Goal: Task Accomplishment & Management: Complete application form

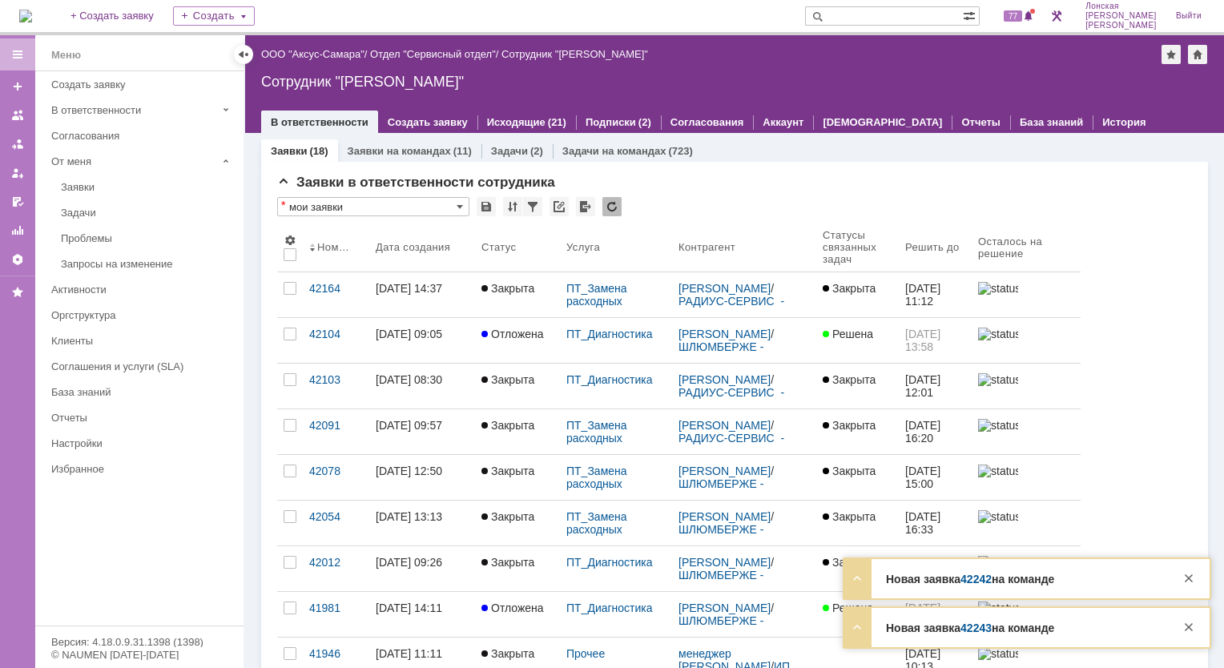
click at [982, 629] on link "42243" at bounding box center [975, 627] width 31 height 13
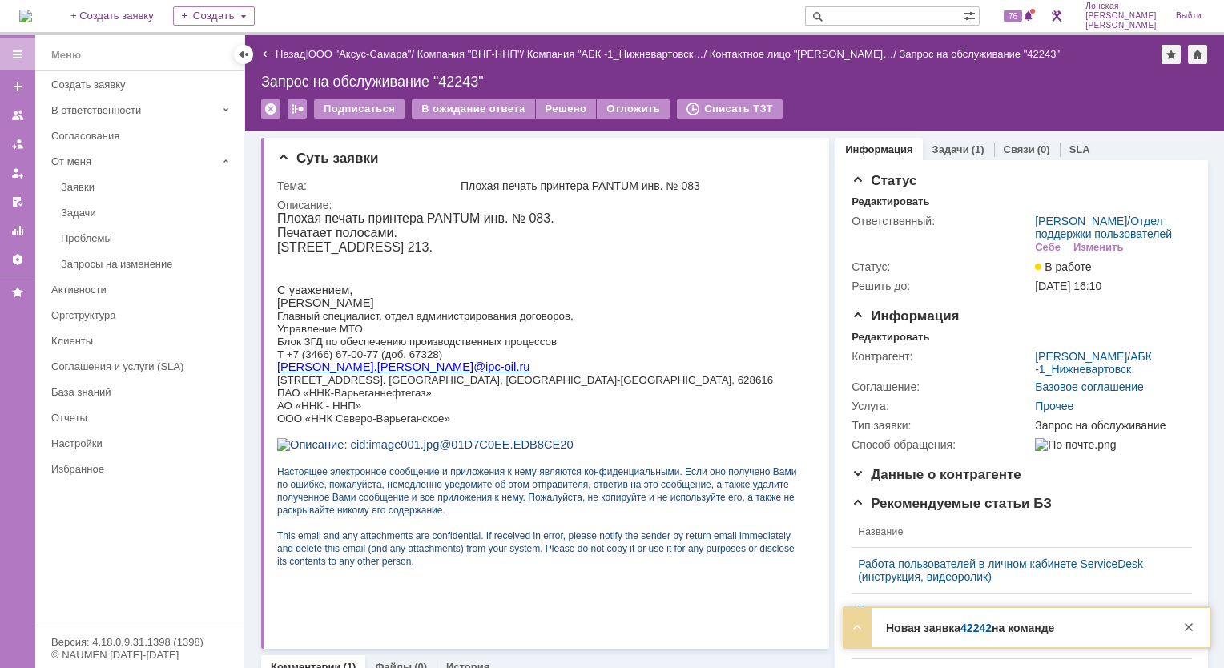
click at [23, 10] on img at bounding box center [25, 16] width 13 height 13
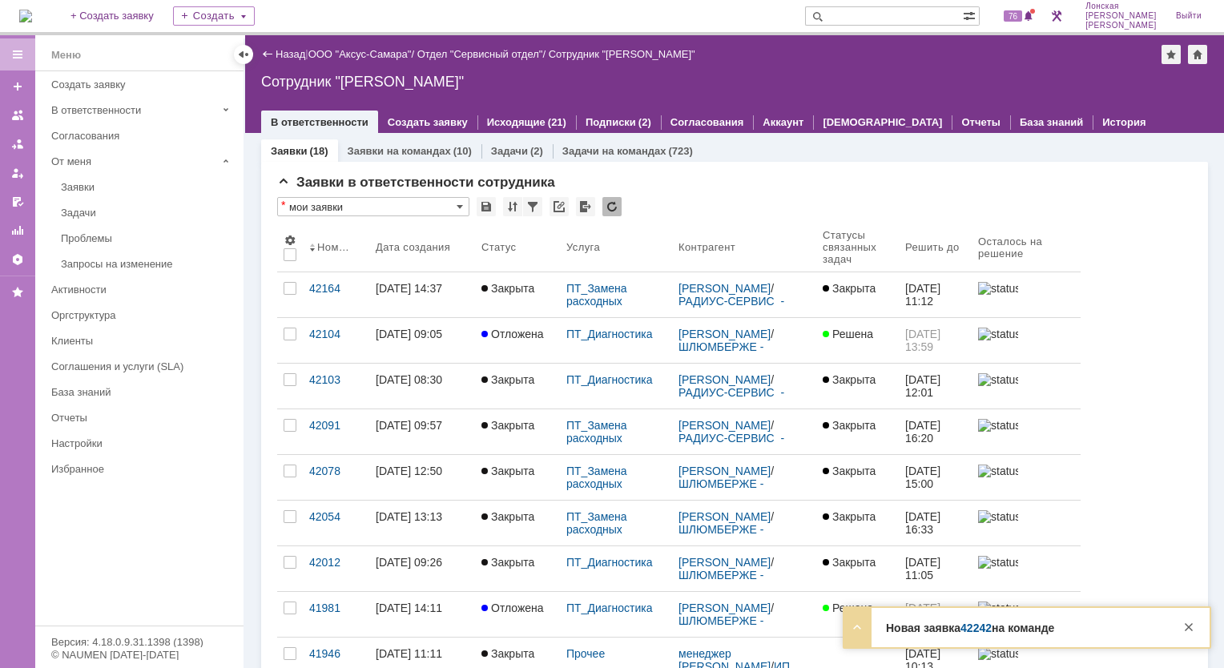
click at [983, 630] on link "42242" at bounding box center [975, 627] width 31 height 13
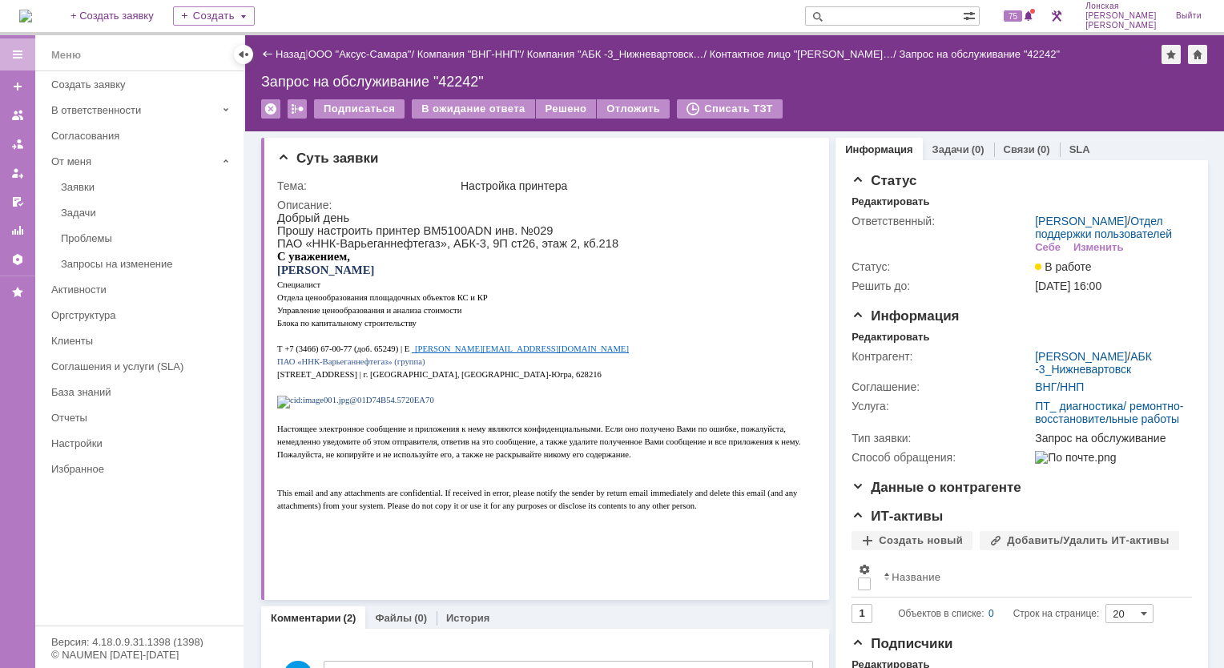
click at [32, 10] on img at bounding box center [25, 16] width 13 height 13
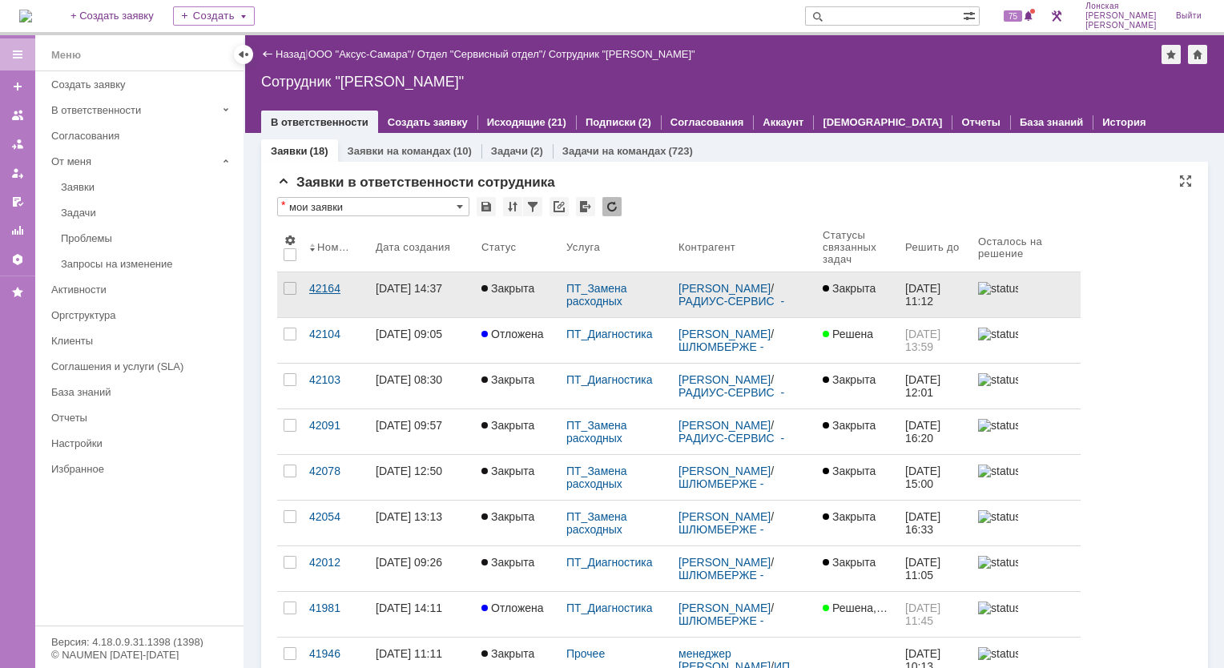
click at [331, 292] on div "42164" at bounding box center [336, 288] width 54 height 13
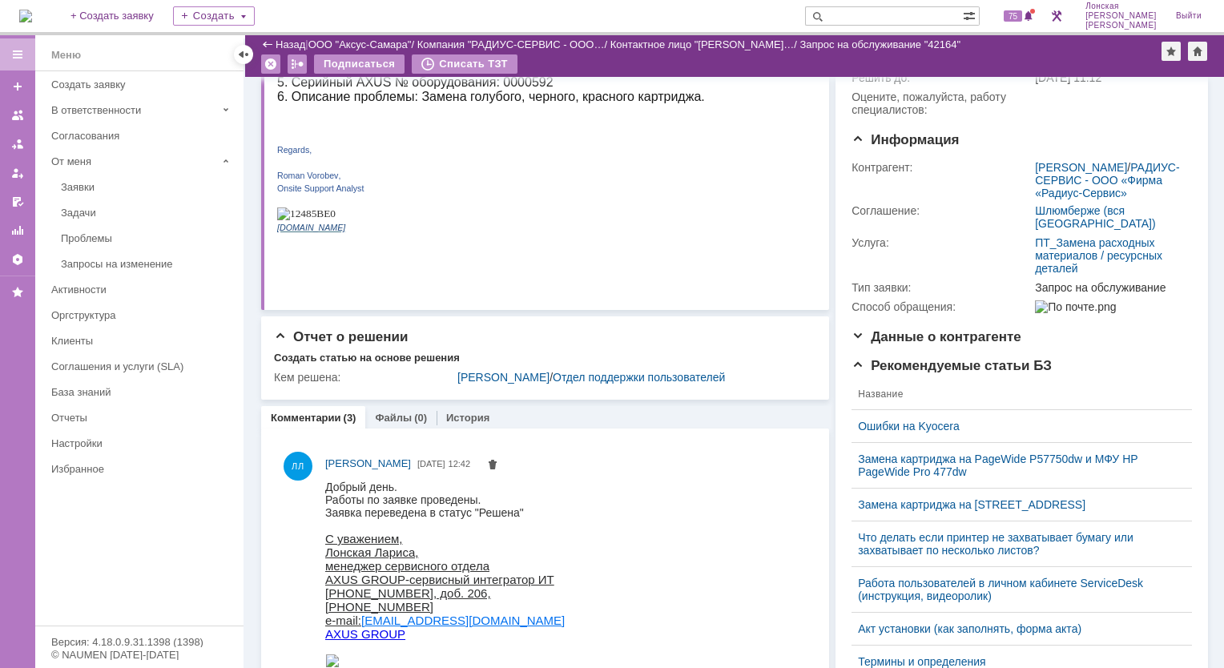
scroll to position [160, 0]
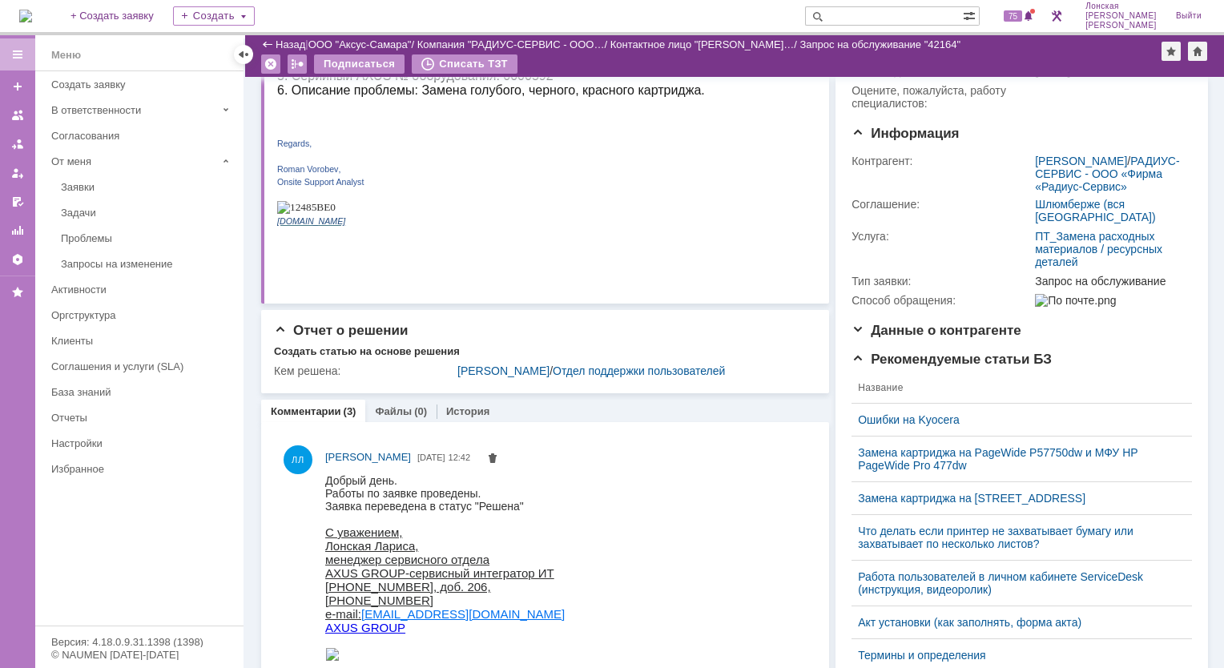
click at [32, 14] on img at bounding box center [25, 16] width 13 height 13
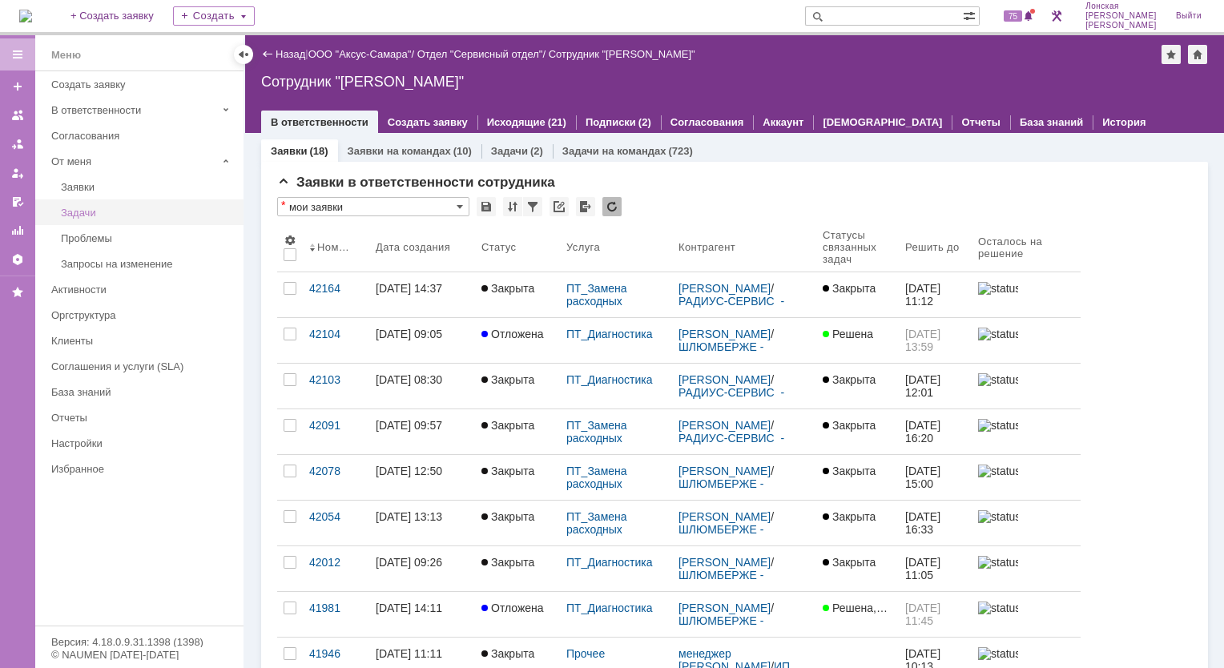
click at [92, 216] on div "Задачи" at bounding box center [147, 213] width 173 height 12
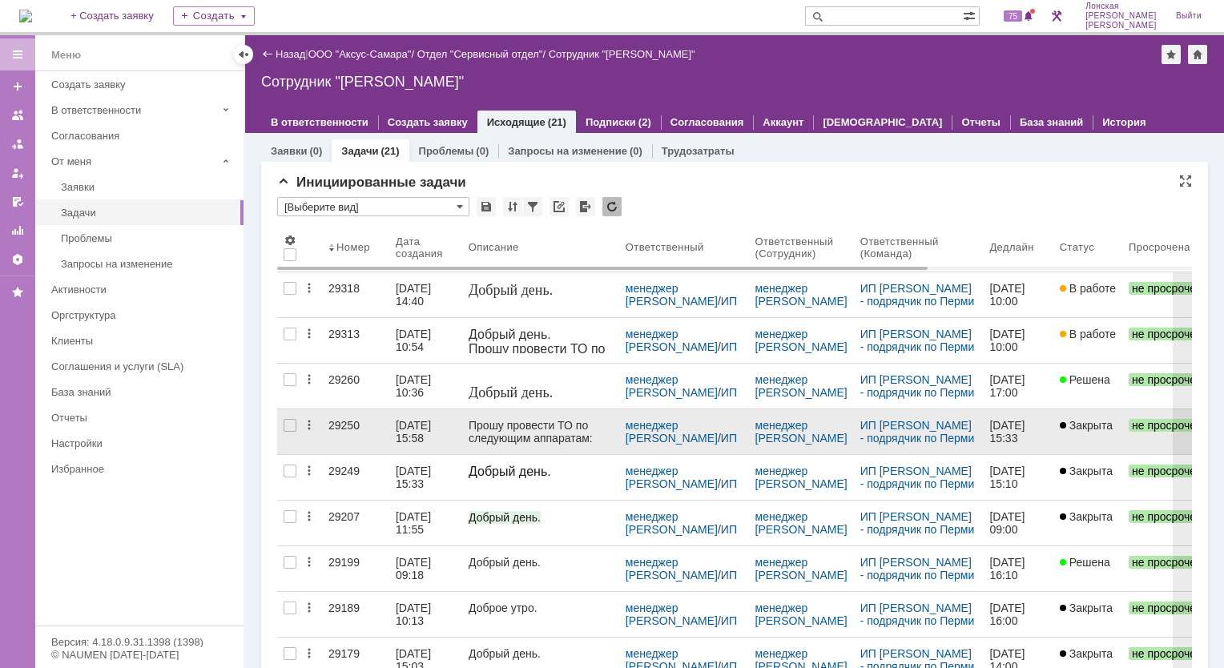
click at [349, 427] on div "29250" at bounding box center [355, 425] width 54 height 13
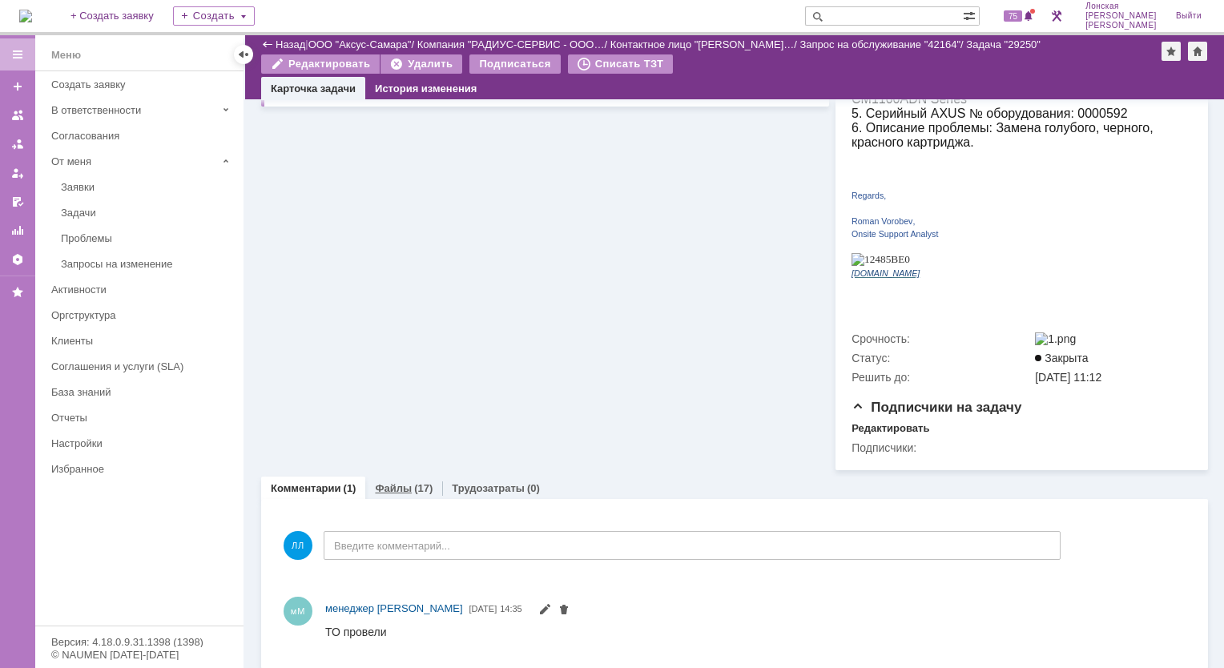
click at [414, 482] on div "(17)" at bounding box center [423, 488] width 18 height 12
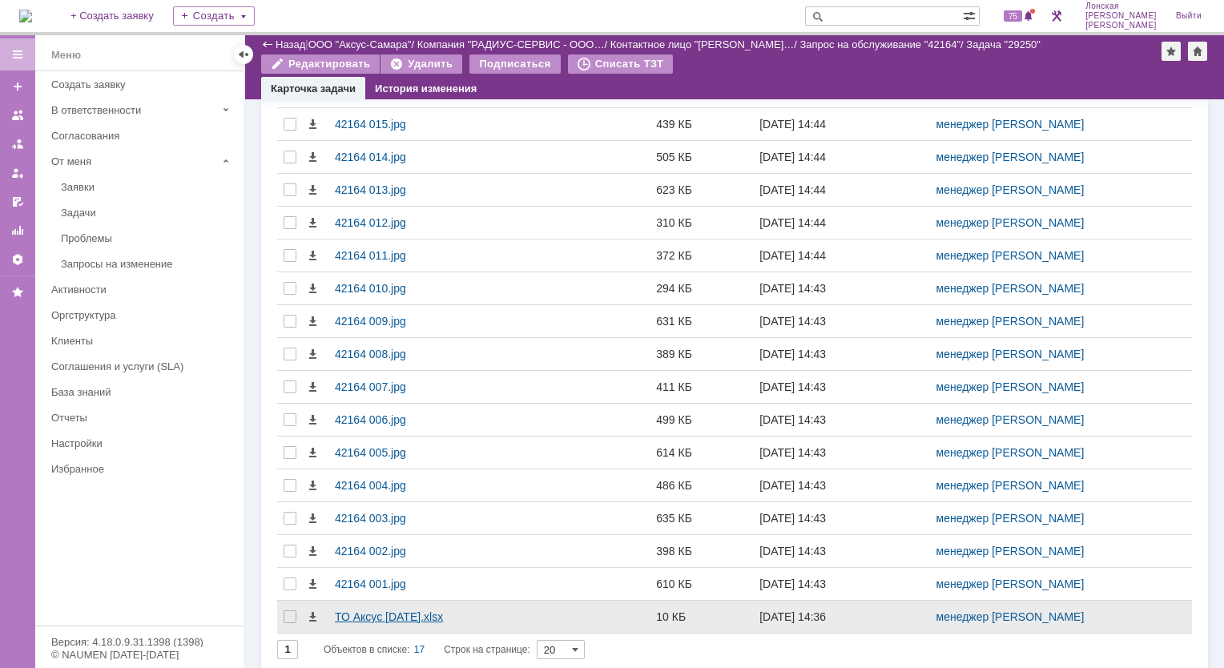
click at [401, 619] on div "ТО Аксус [DATE].xlsx" at bounding box center [426, 617] width 197 height 32
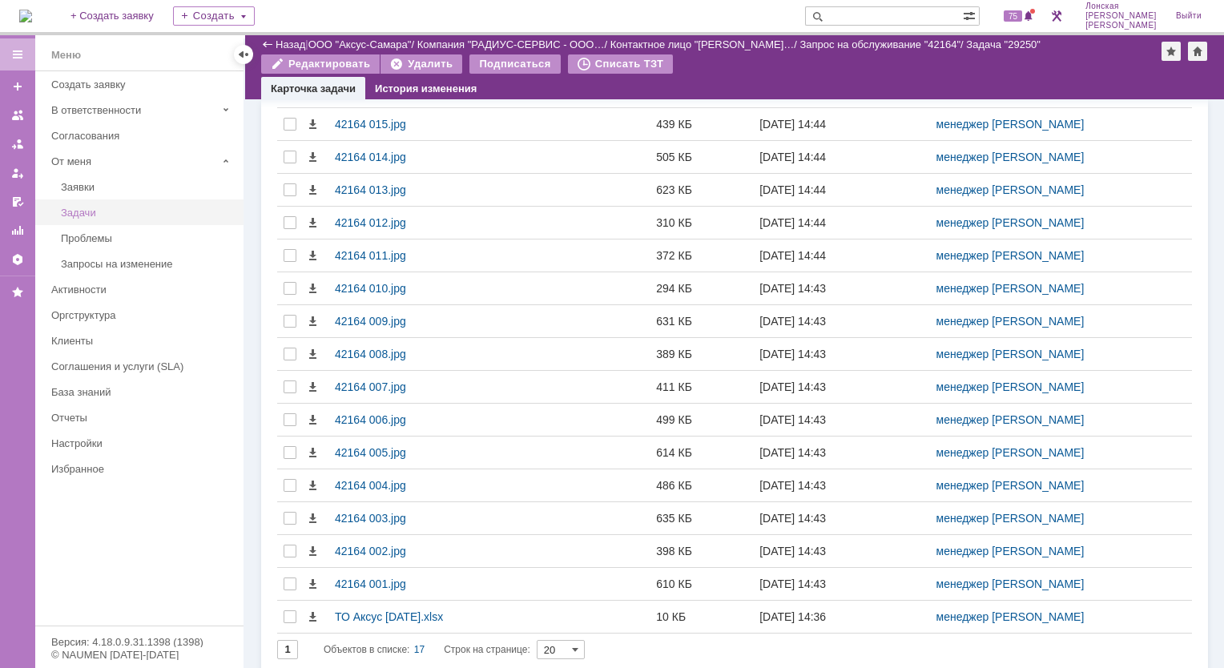
click at [103, 211] on div "Задачи" at bounding box center [147, 213] width 173 height 12
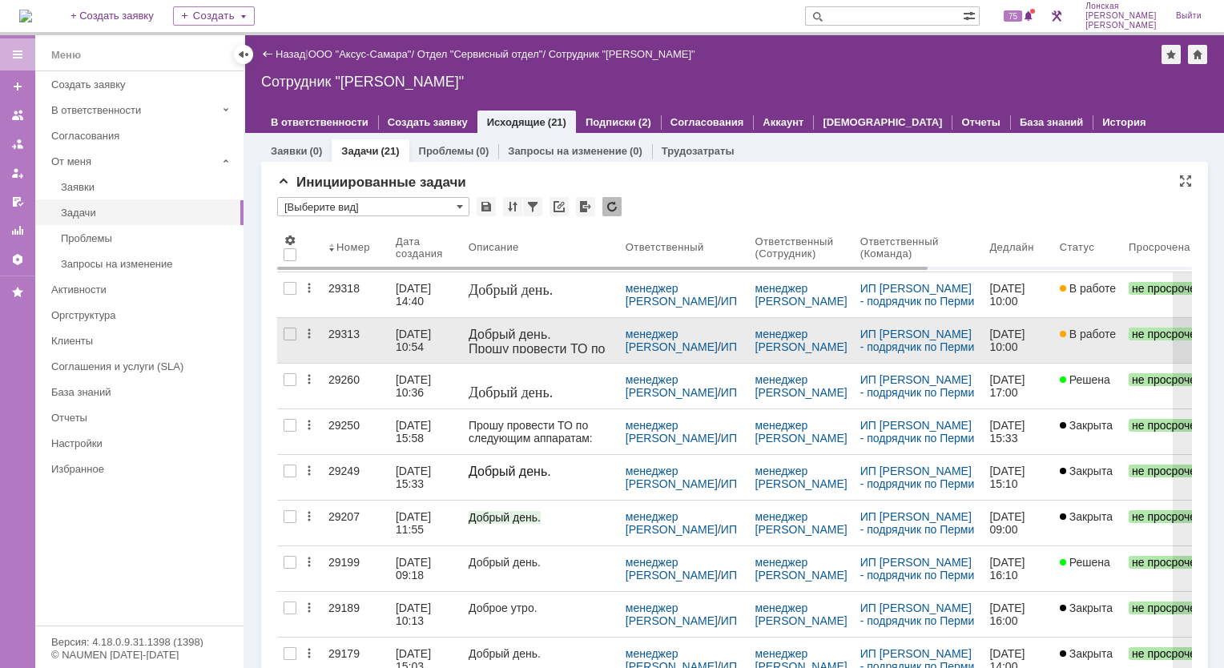
click at [342, 332] on div "29313" at bounding box center [355, 334] width 54 height 13
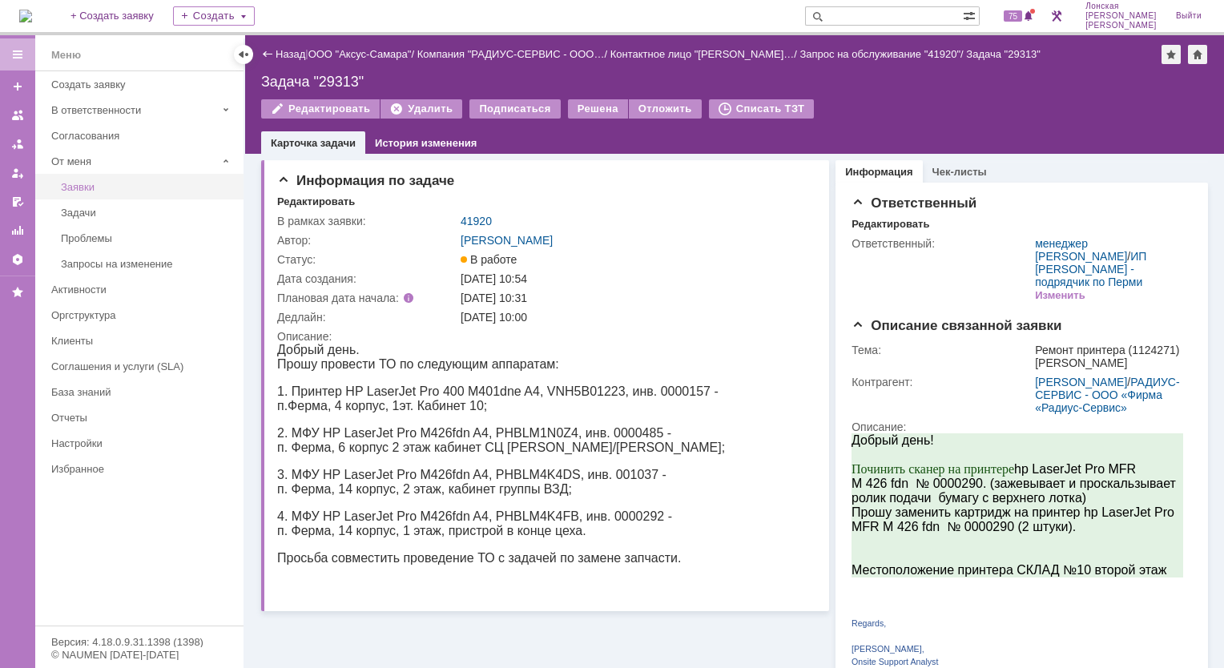
click at [99, 183] on div "Заявки" at bounding box center [147, 187] width 173 height 12
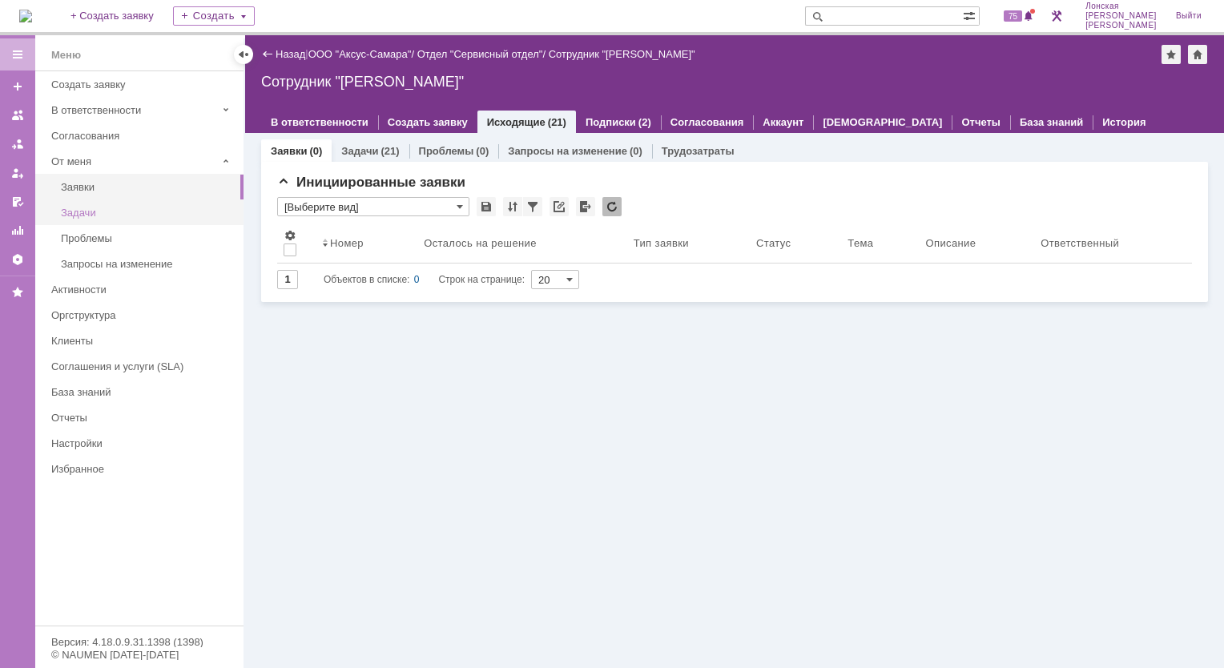
click at [101, 215] on div "Задачи" at bounding box center [147, 213] width 173 height 12
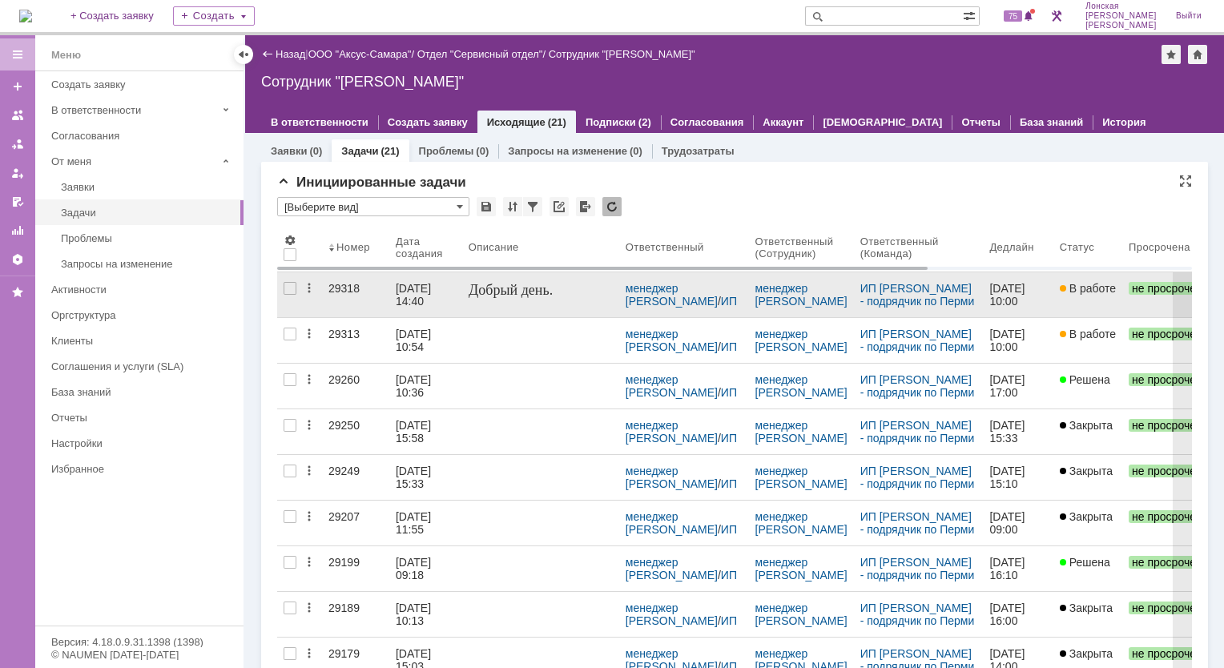
click at [404, 288] on div "[DATE] 14:40" at bounding box center [415, 295] width 38 height 26
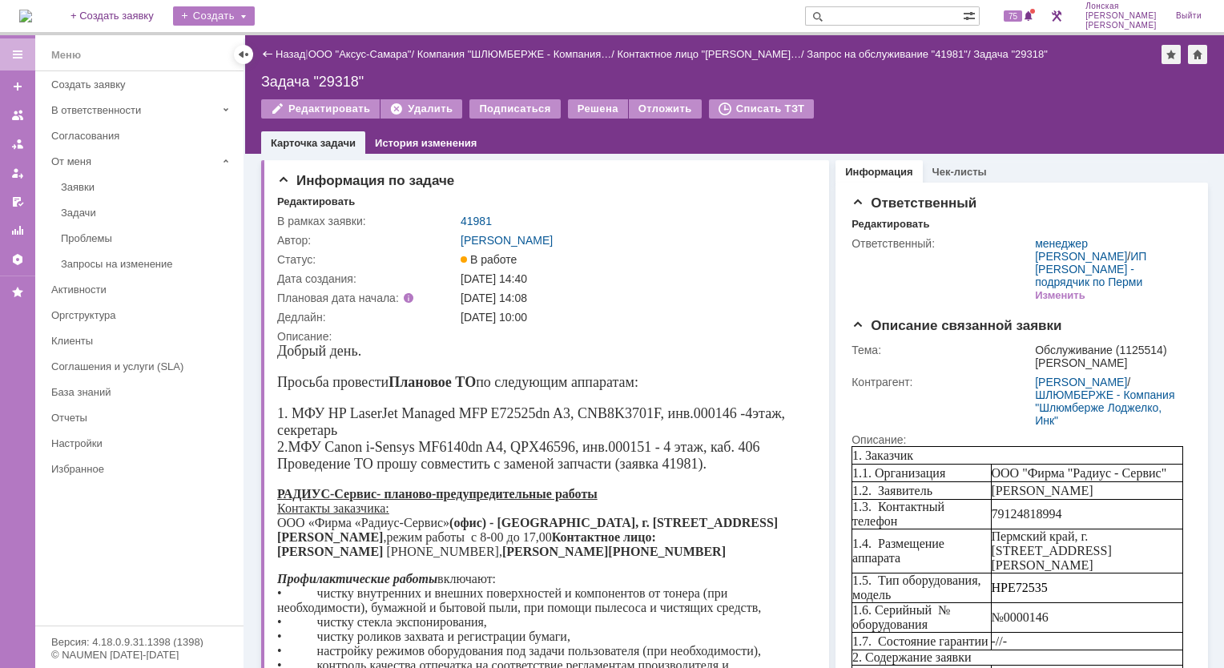
click at [249, 18] on div "Создать" at bounding box center [214, 15] width 82 height 19
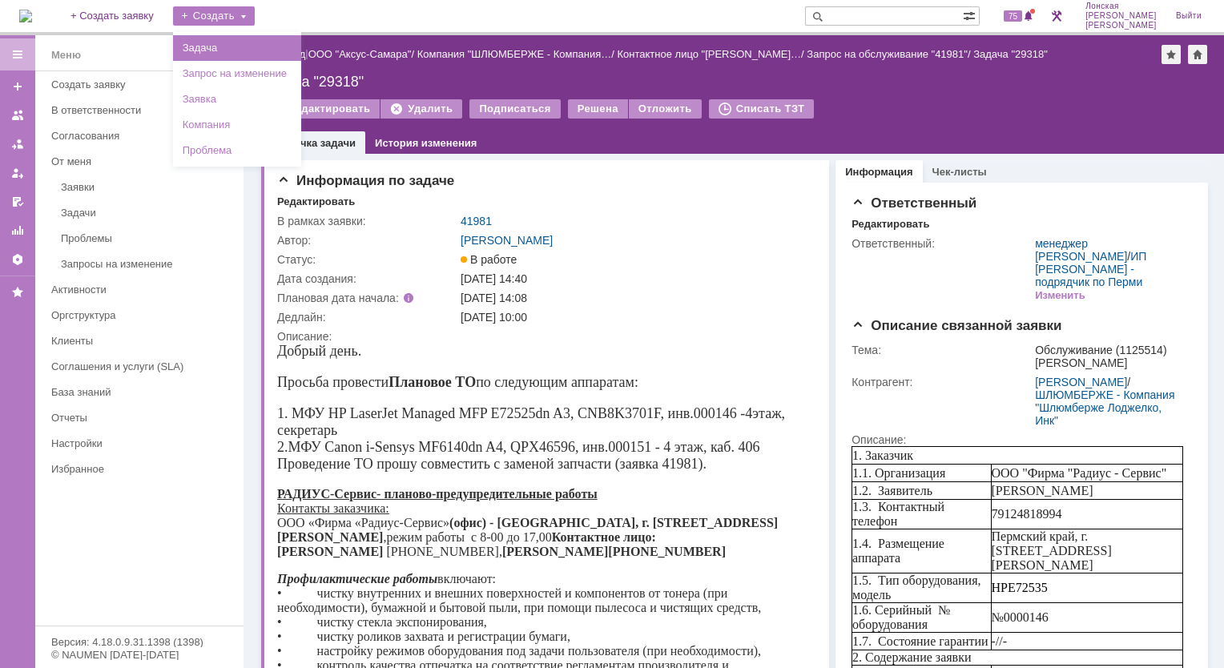
click at [259, 47] on link "Задача" at bounding box center [237, 47] width 122 height 19
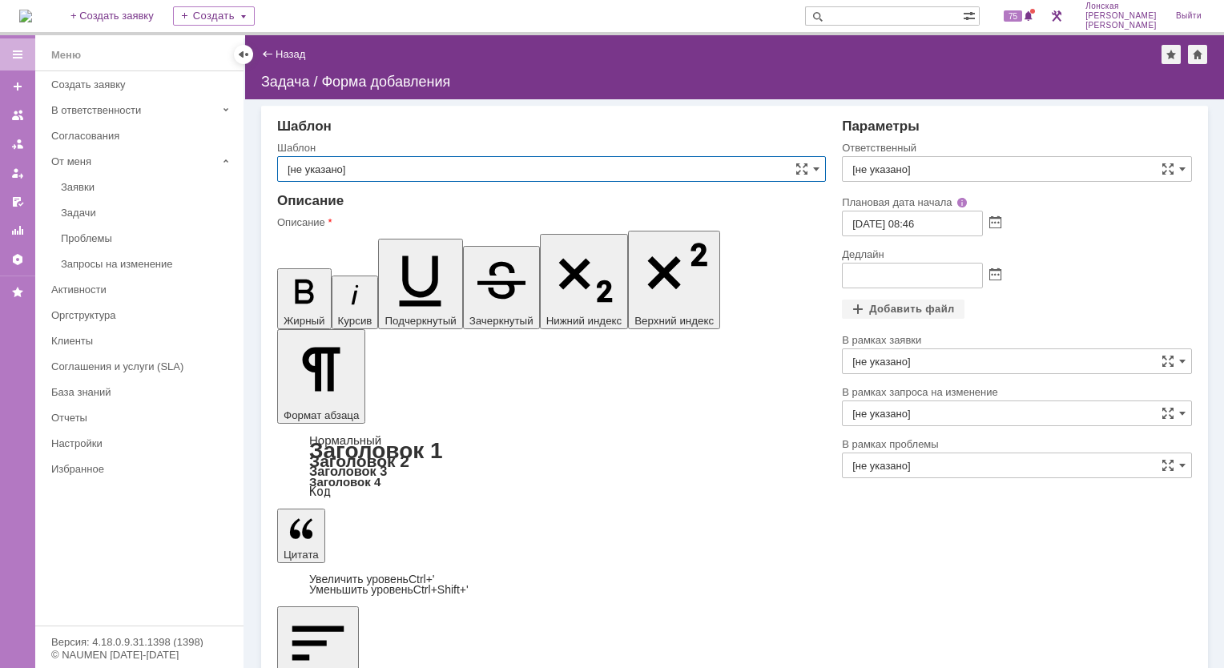
click at [723, 163] on input "[не указано]" at bounding box center [551, 169] width 549 height 26
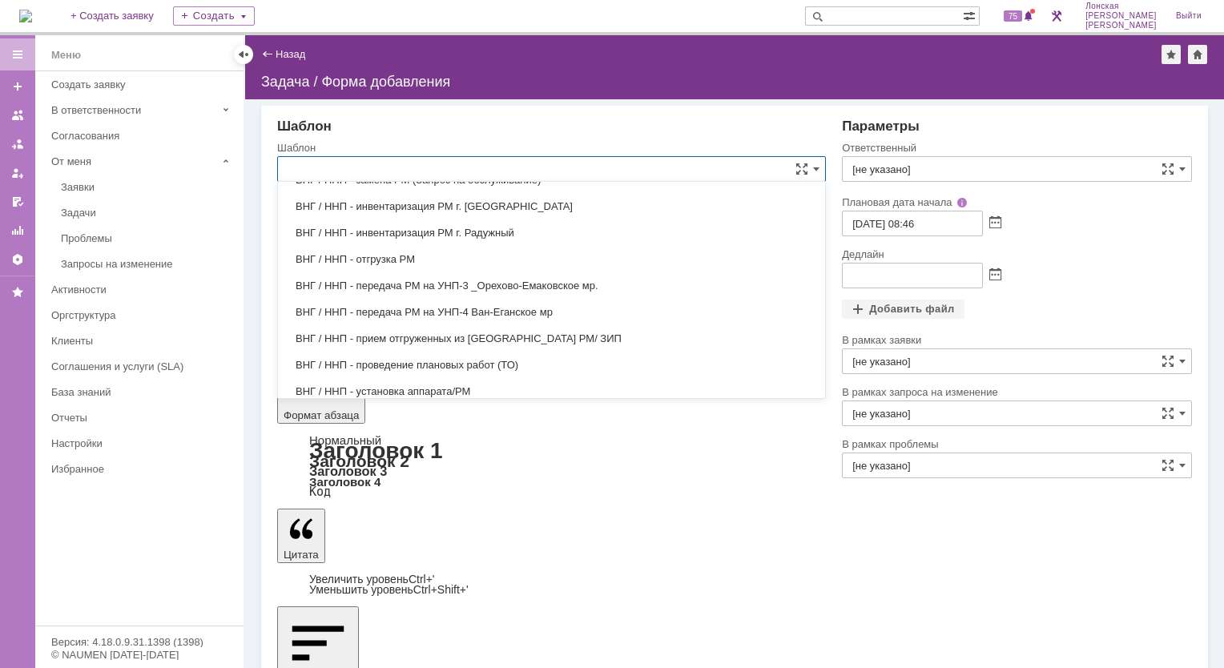
scroll to position [786, 0]
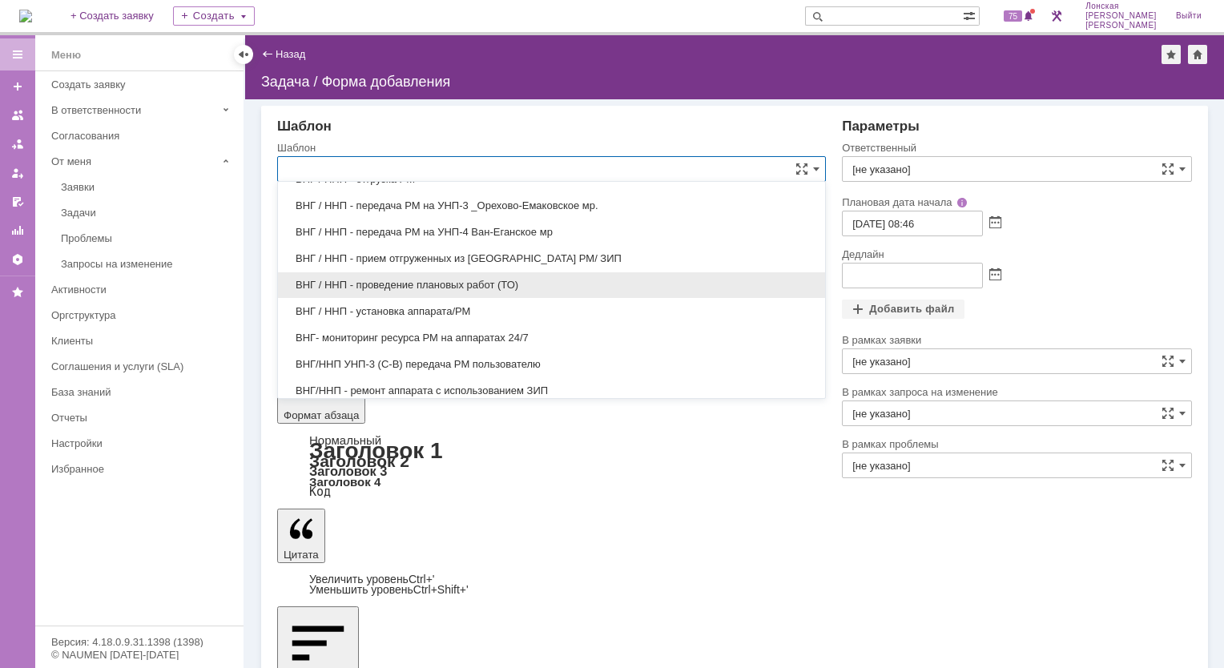
click at [447, 279] on span "ВНГ / ННП - проведение плановых работ (ТО)" at bounding box center [552, 285] width 528 height 13
type input "ВНГ / ННП - проведение плановых работ (ТО)"
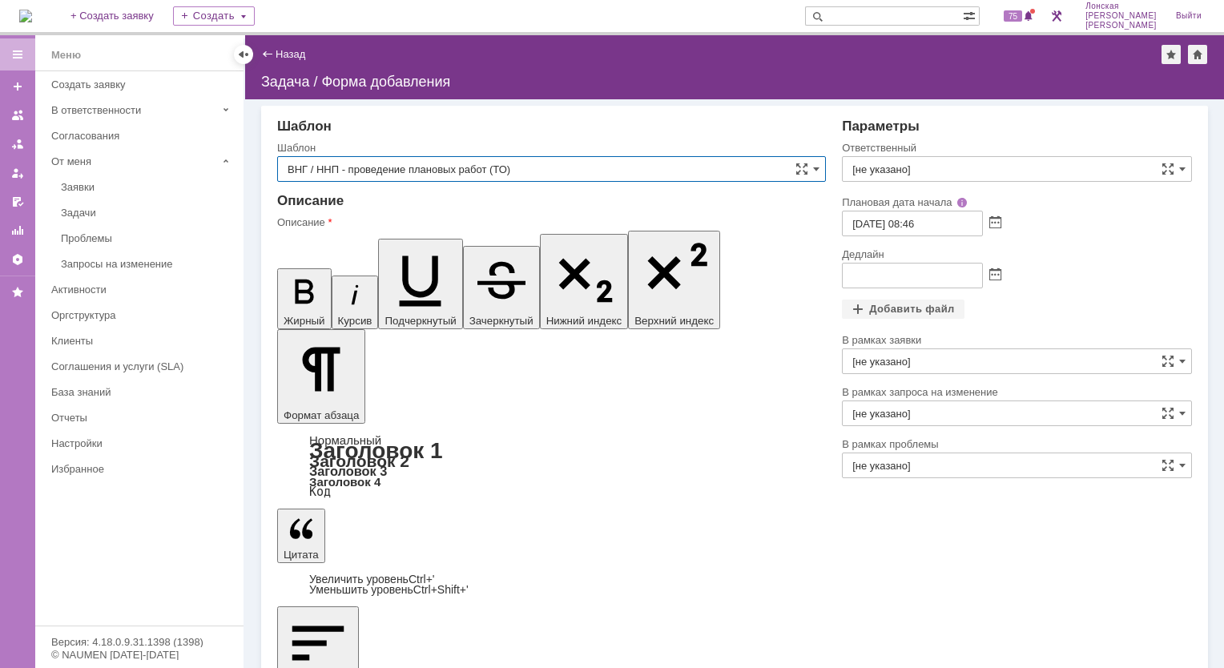
type input "[DATE] 00:46"
click at [343, 166] on input "ВНГ / ННП - проведение плановых работ (ТО)" at bounding box center [551, 169] width 549 height 26
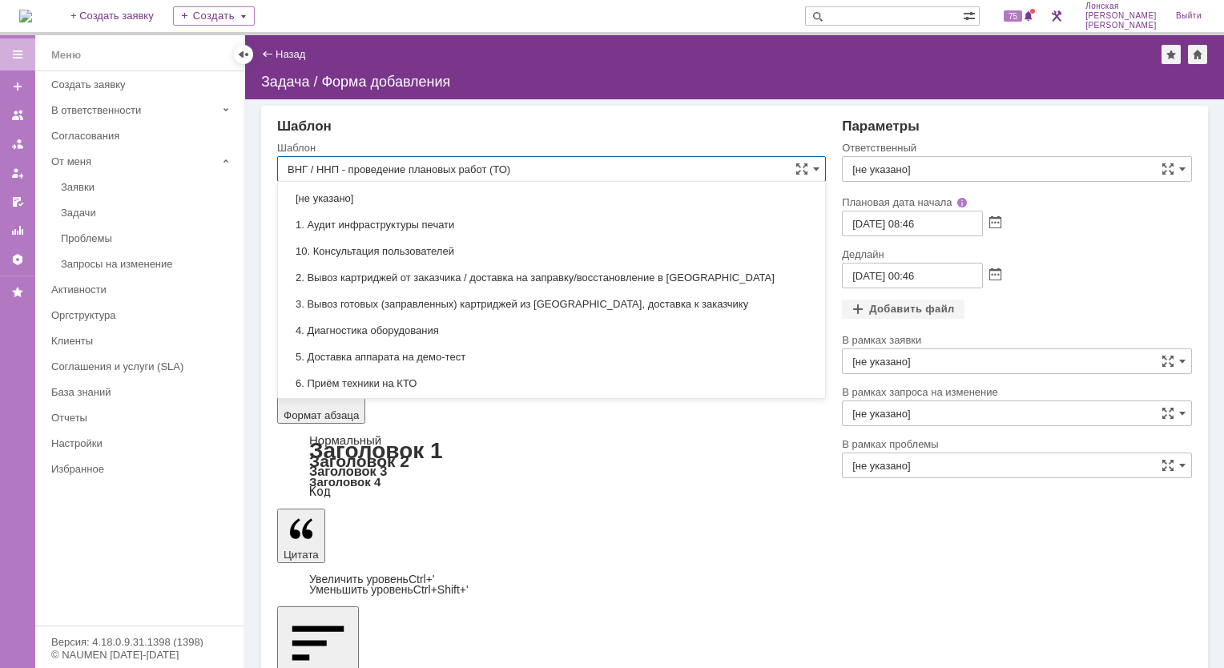
scroll to position [870, 0]
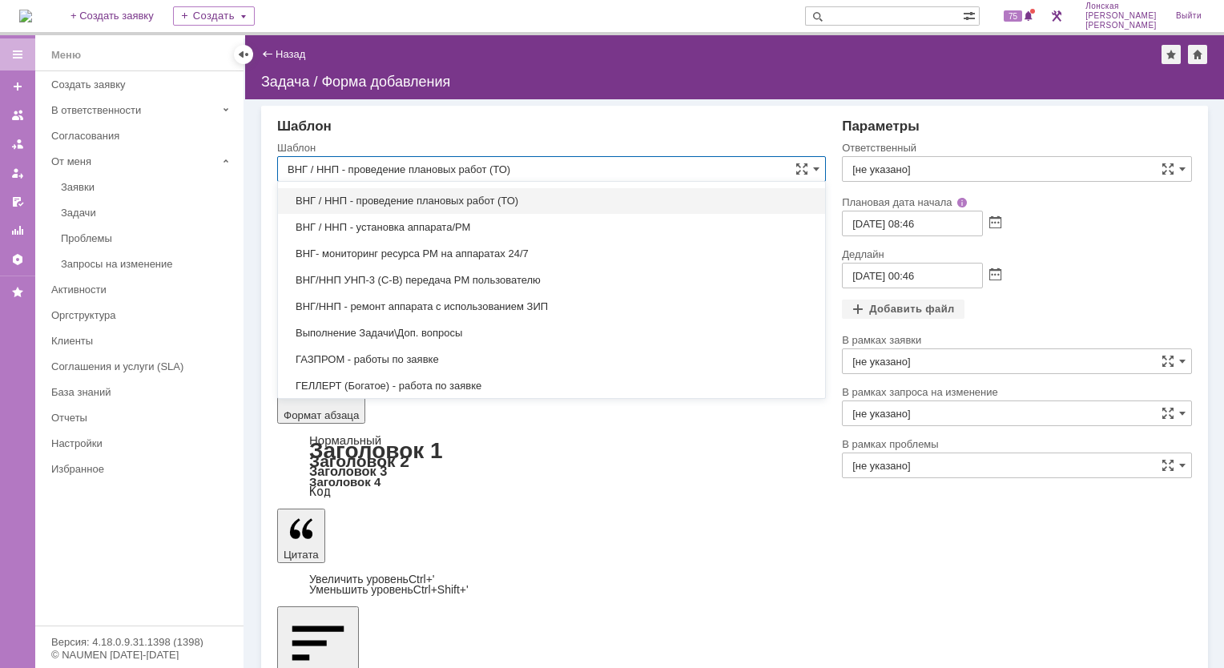
click at [343, 166] on input "ВНГ / ННП - проведение плановых работ (ТО)" at bounding box center [551, 169] width 549 height 26
click at [392, 126] on div "Шаблон" at bounding box center [551, 127] width 549 height 16
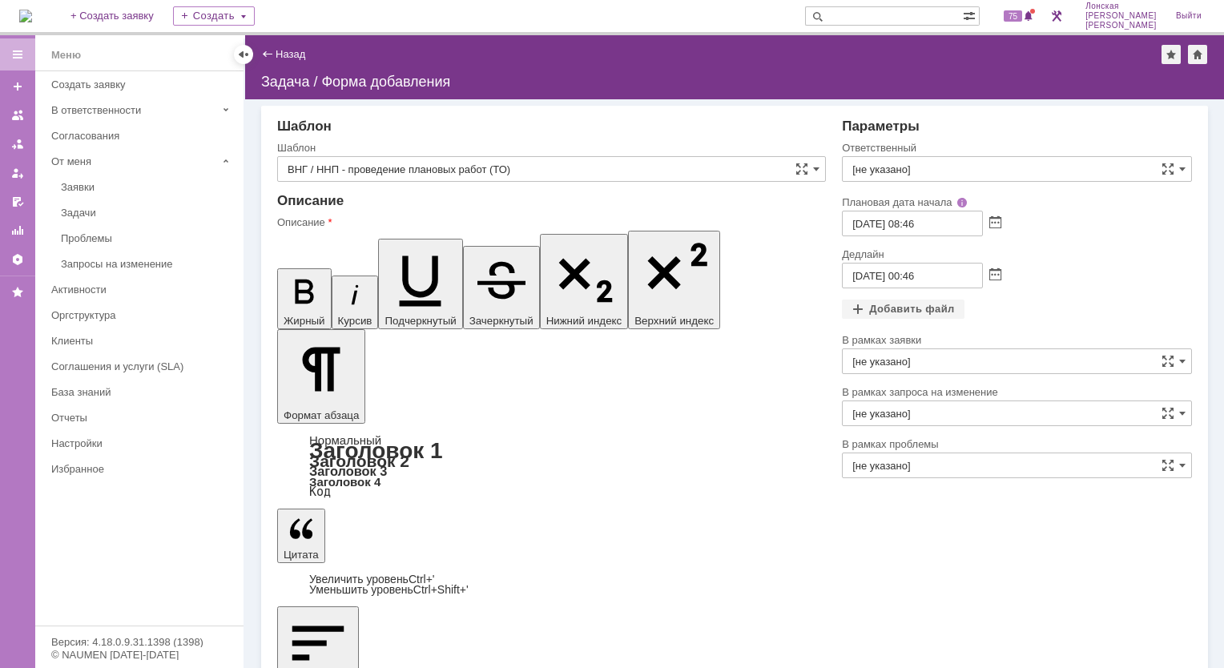
type input "ВНГ / ННП - проведение плановых работ (ТО)"
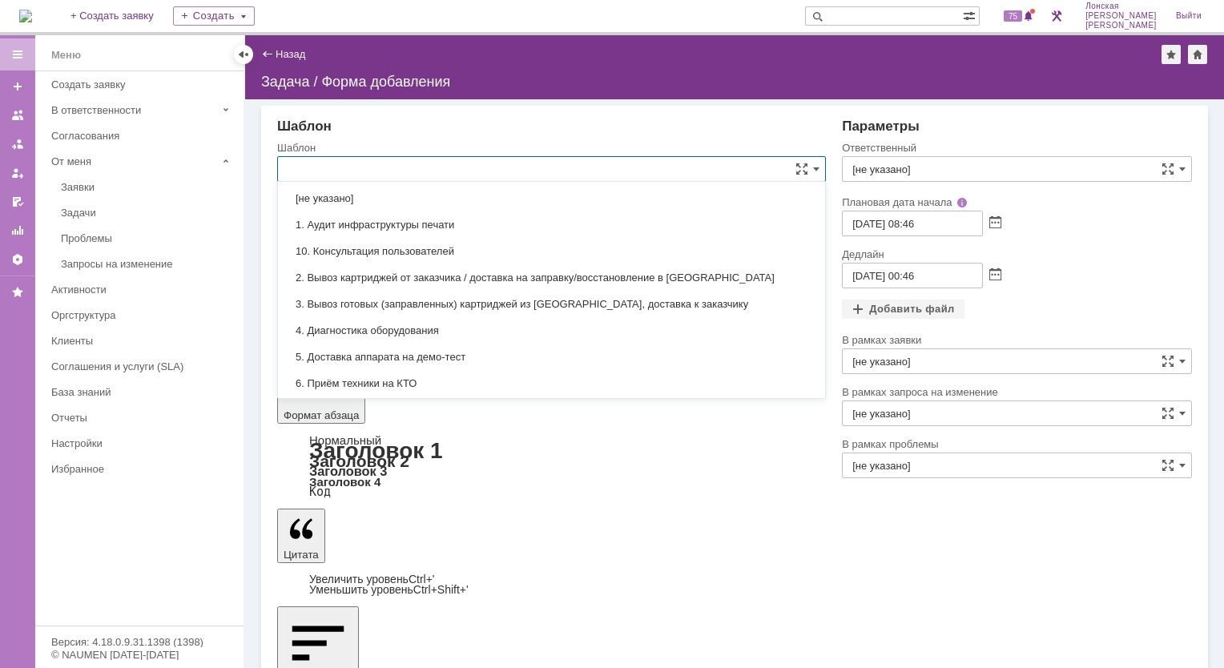
click at [690, 139] on div "Шаблон Шаблон" at bounding box center [551, 156] width 549 height 74
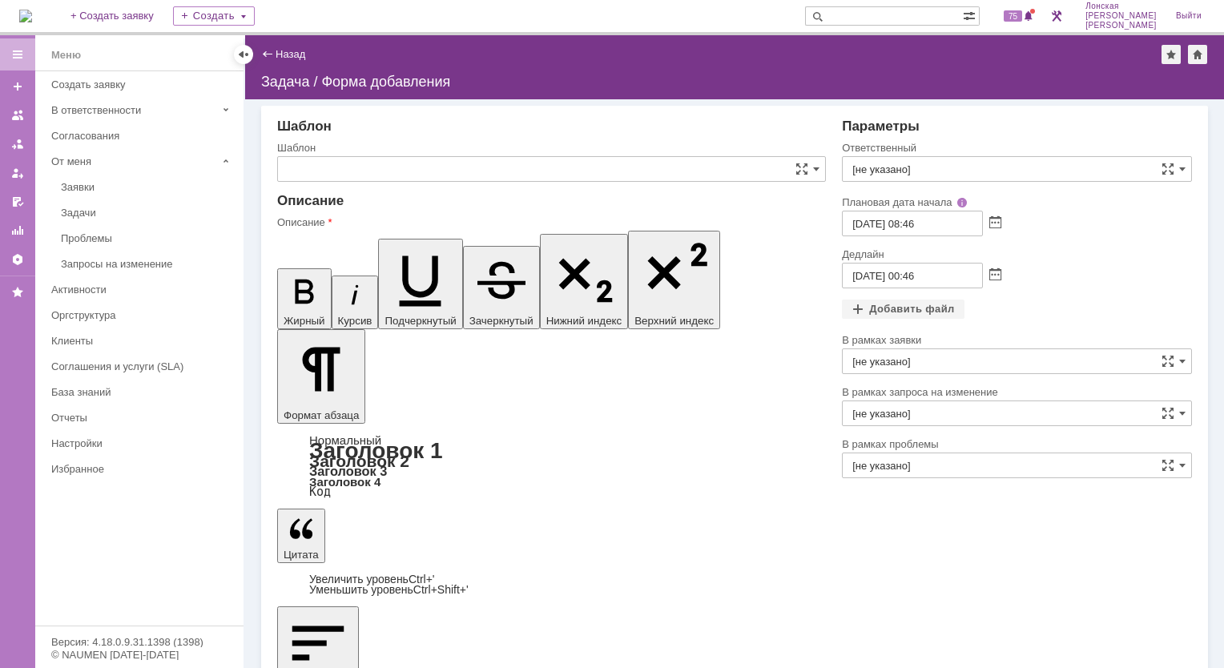
type input "ВНГ / ННП - проведение плановых работ (ТО)"
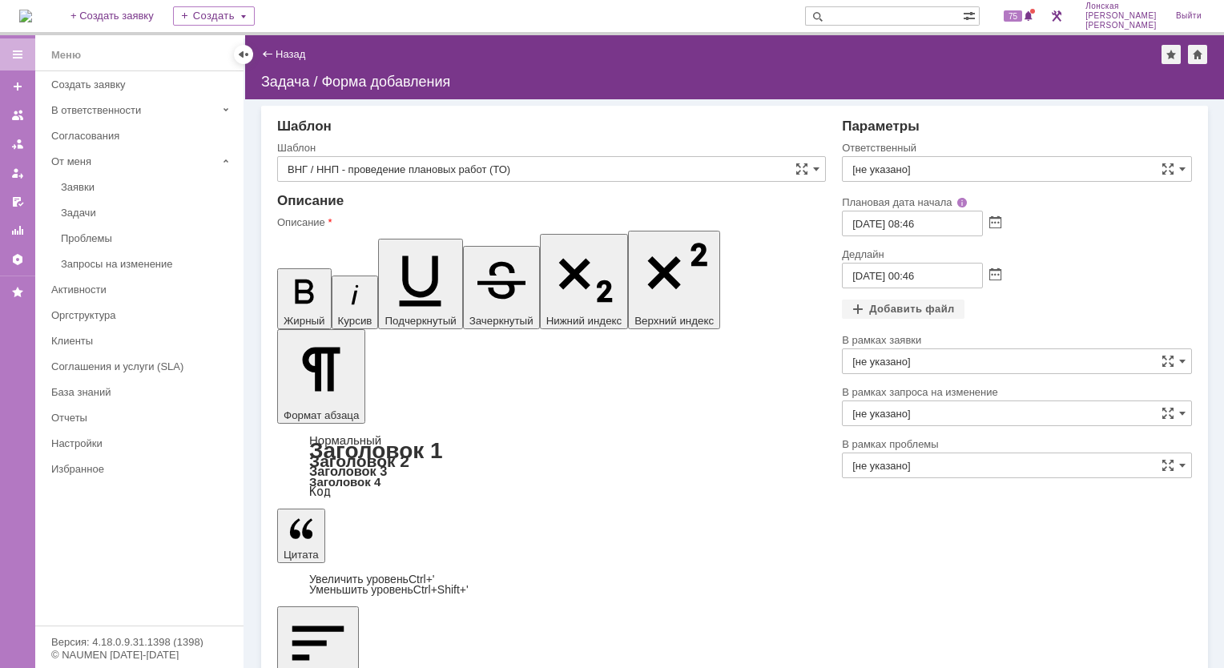
drag, startPoint x: 308, startPoint y: 4058, endPoint x: 764, endPoint y: 4058, distance: 456.5
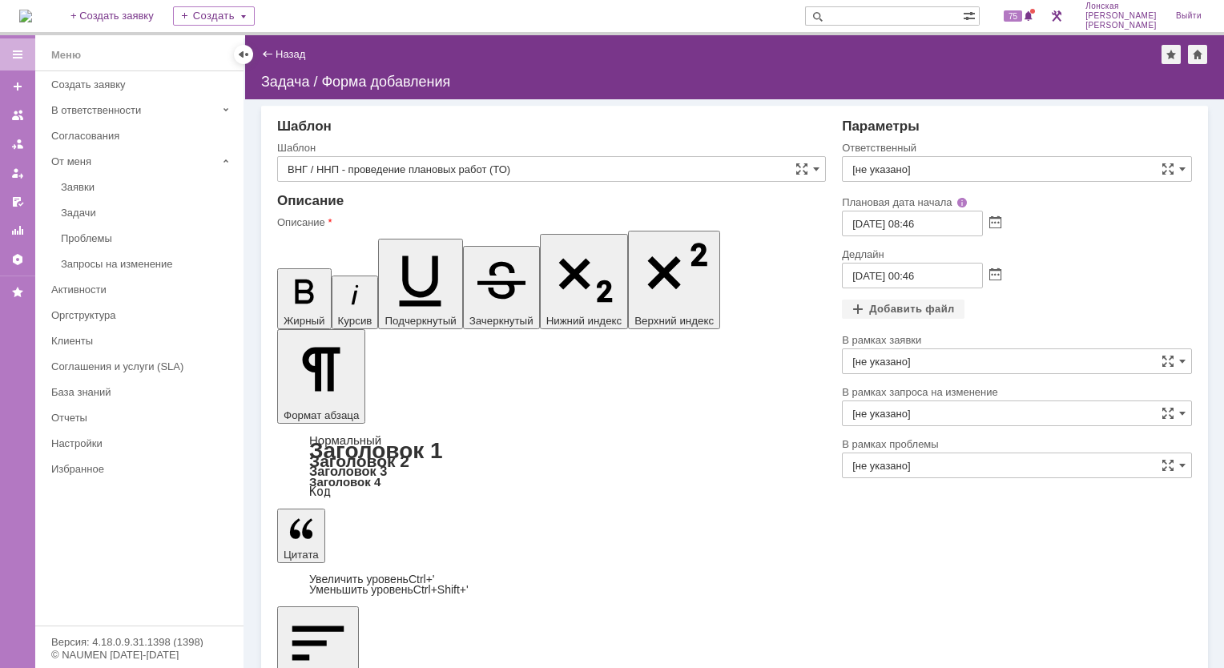
copy div "МФУ HP LaserJet Pro M426fdn A4, PHBRNB70NS, г. [STREET_ADDRESS]"
drag, startPoint x: 485, startPoint y: 4069, endPoint x: 557, endPoint y: 4077, distance: 72.4
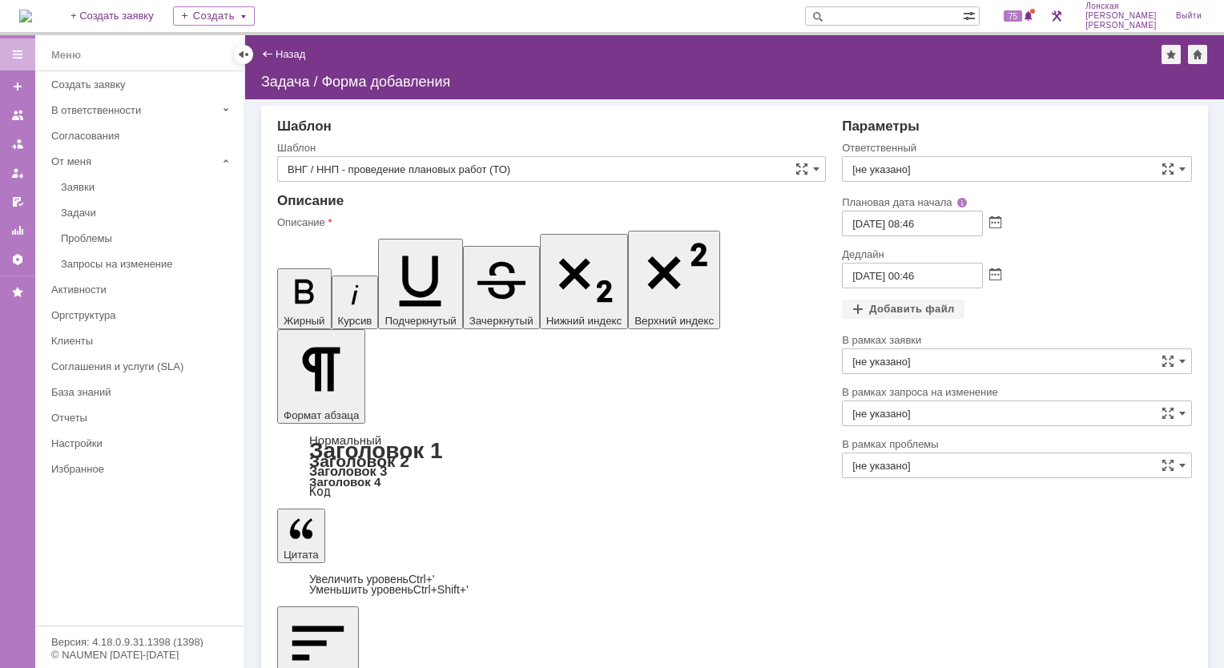
scroll to position [0, 5]
click at [1182, 172] on span at bounding box center [1182, 169] width 6 height 13
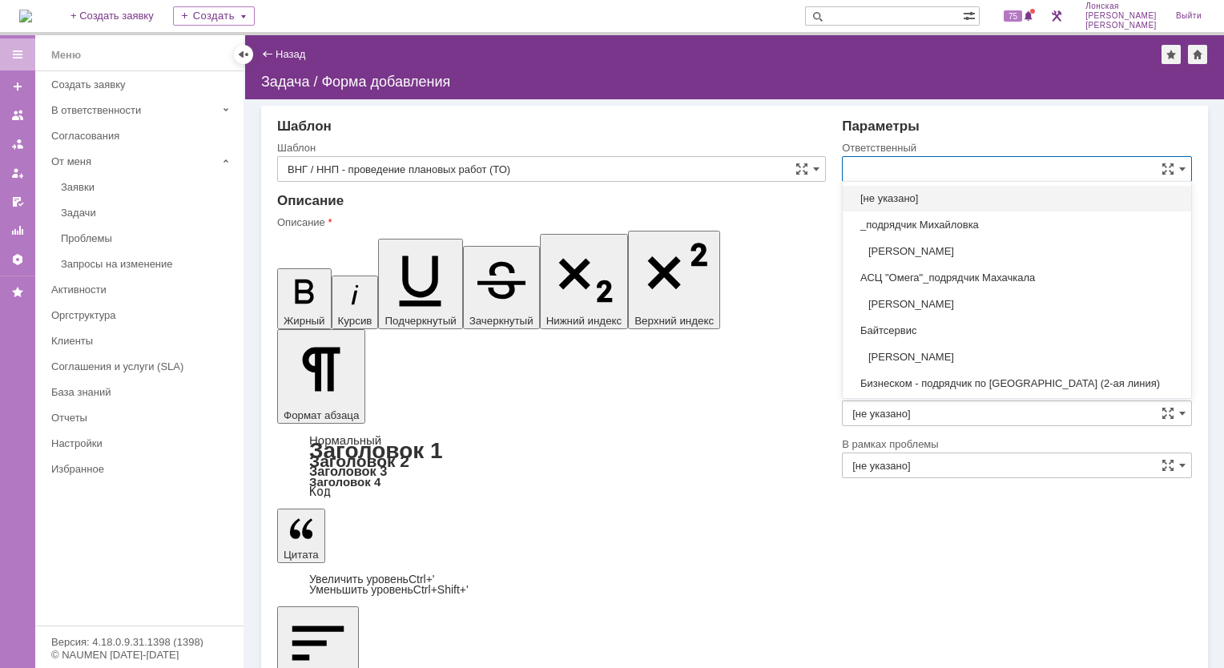
click at [923, 175] on input "text" at bounding box center [1017, 169] width 350 height 26
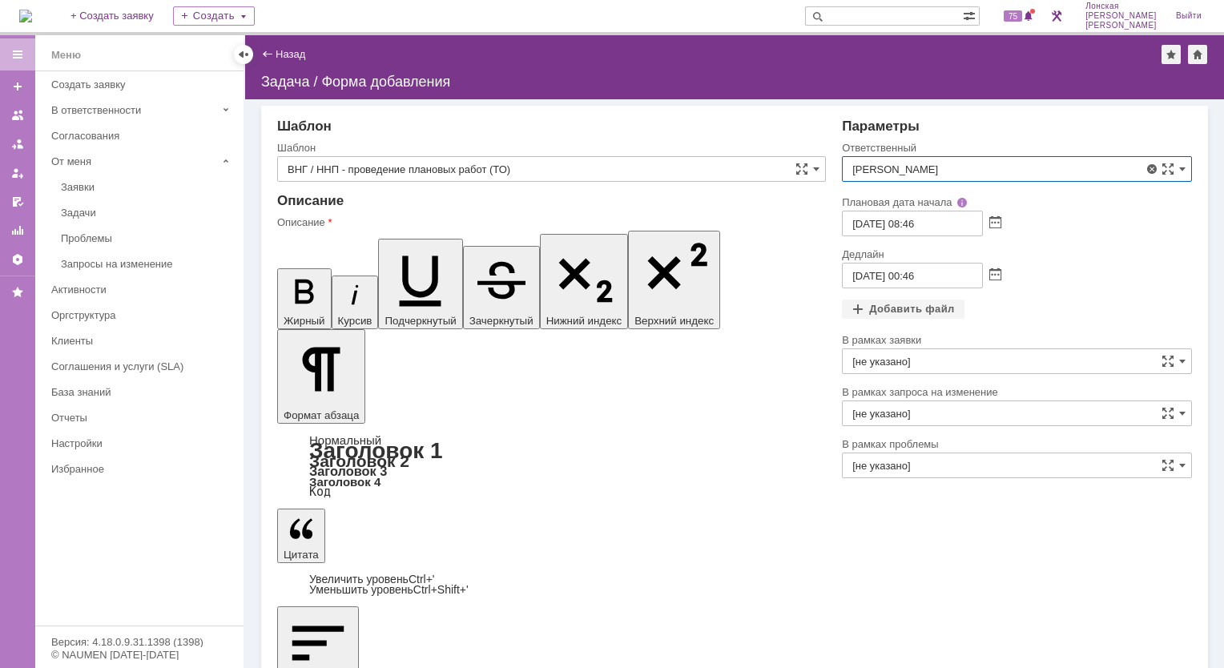
type input "[PERSON_NAME]"
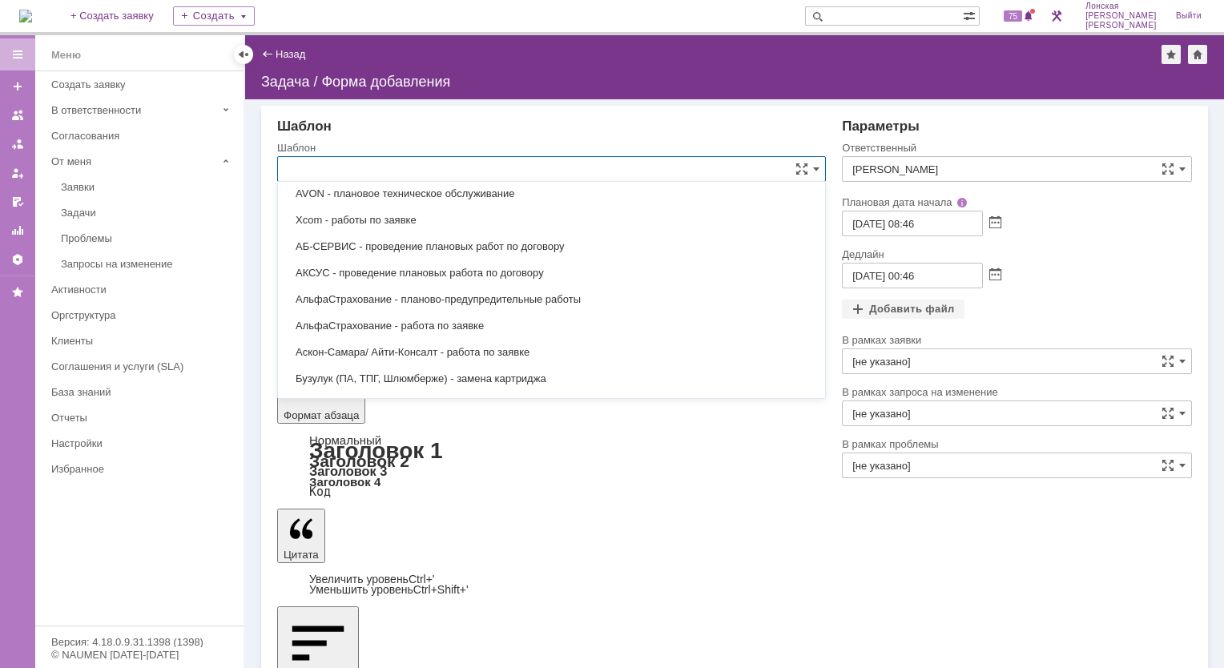
scroll to position [320, 0]
click at [1003, 606] on div "Внимание! Выбор типа объекта Тип объекта Задача Шаблон Шаблон Описание Описание…" at bounding box center [734, 383] width 979 height 569
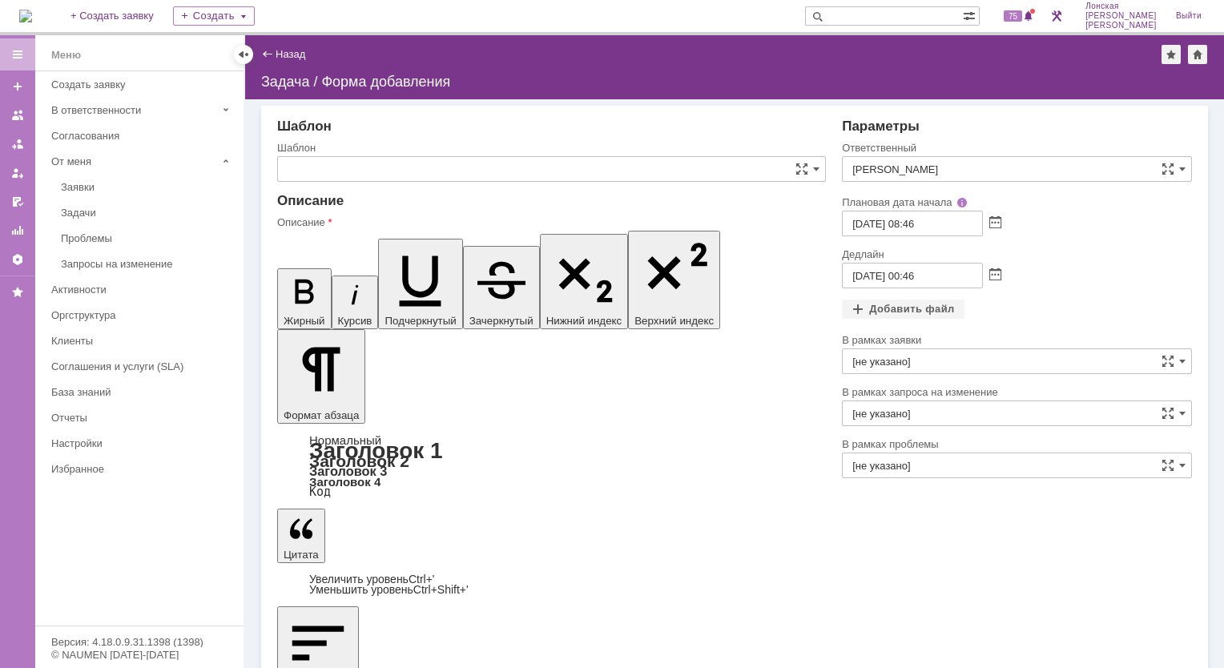
type input "ВНГ / ННП - проведение плановых работ (ТО)"
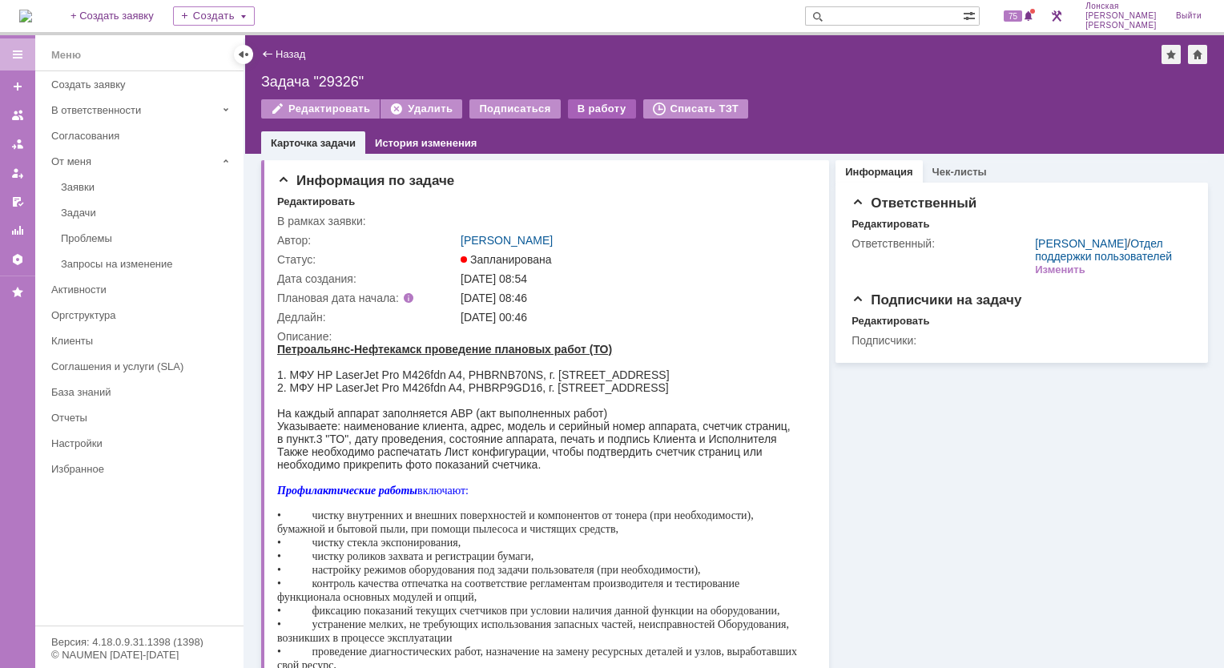
click at [589, 107] on div "В работу" at bounding box center [602, 108] width 68 height 19
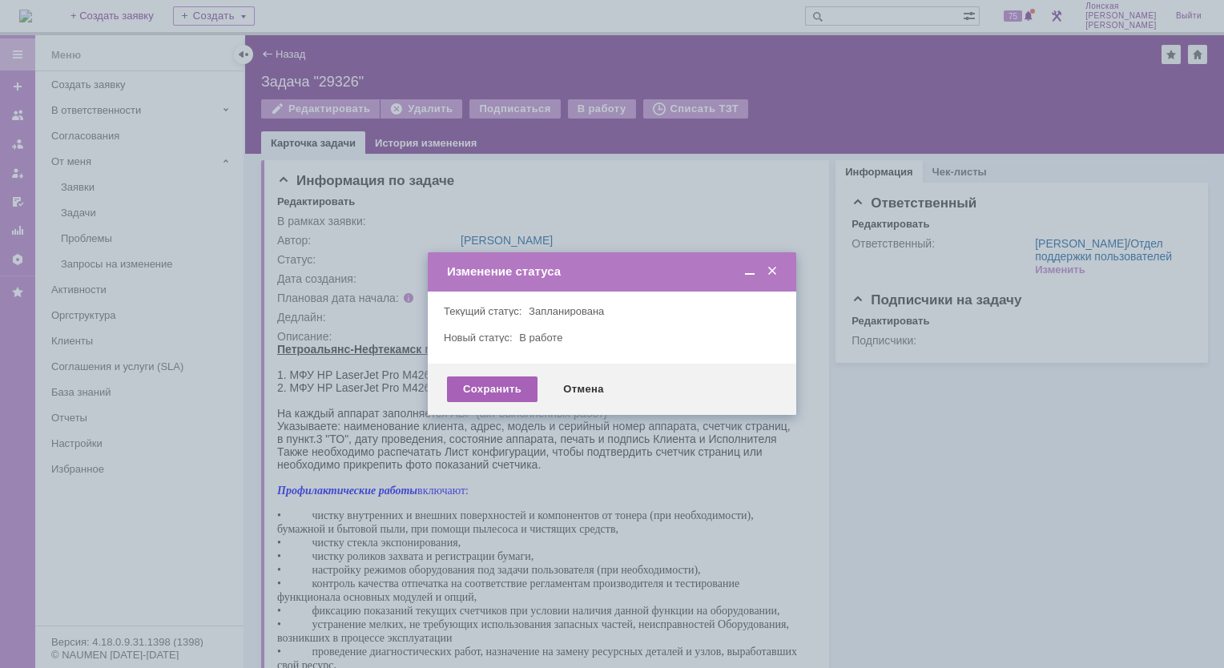
click at [486, 389] on div "Сохранить" at bounding box center [492, 389] width 91 height 26
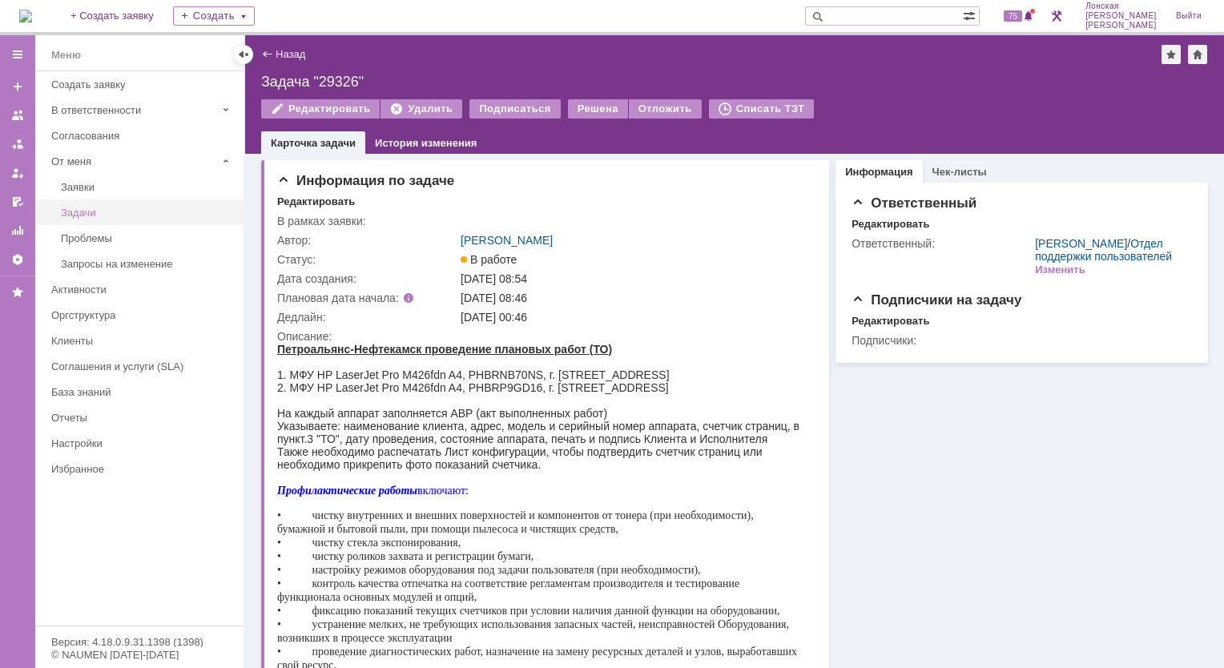
click at [83, 209] on div "Задачи" at bounding box center [147, 213] width 173 height 12
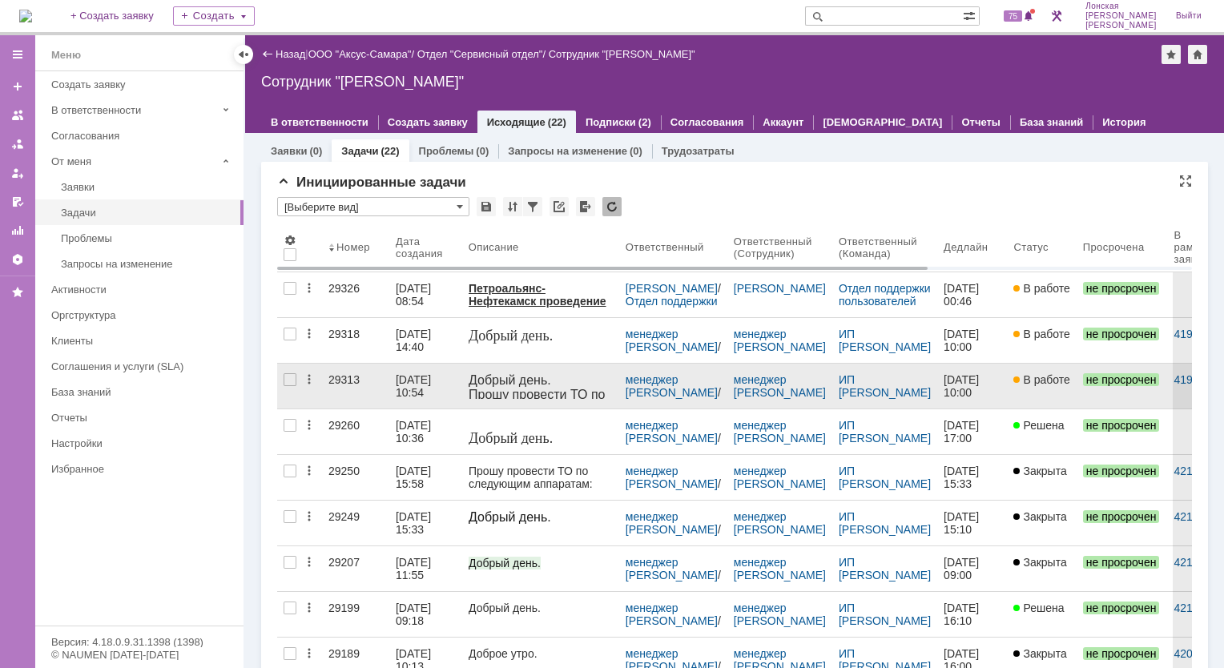
click at [332, 377] on div "29313" at bounding box center [355, 379] width 54 height 13
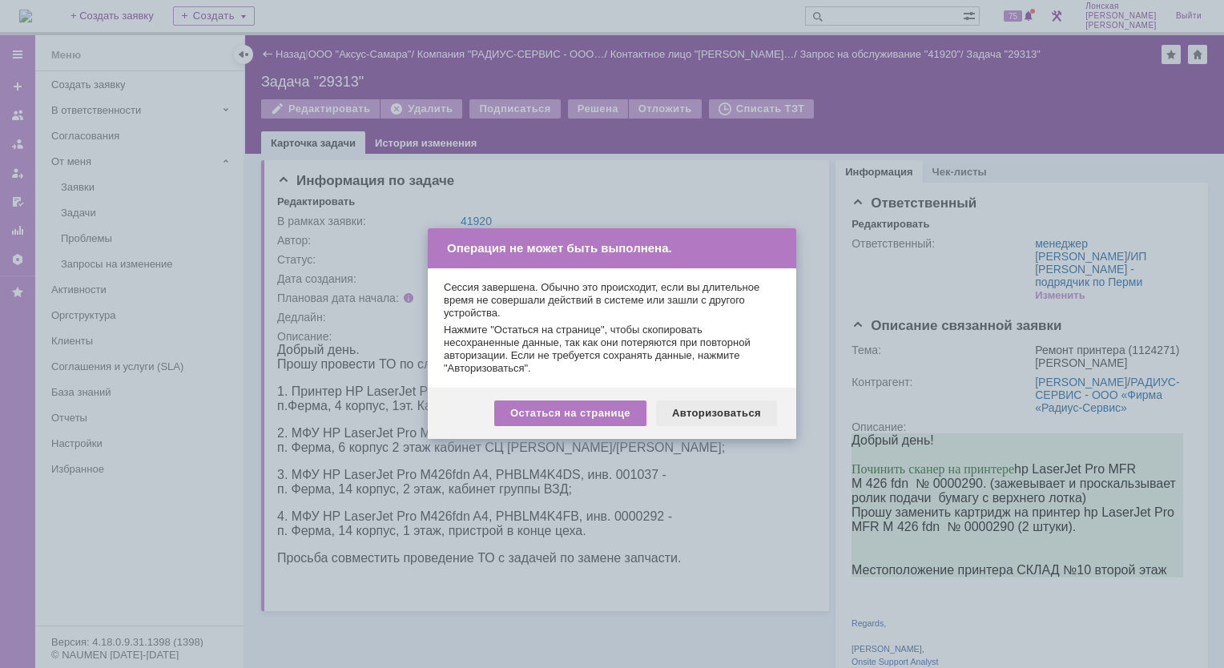
click at [710, 415] on div "Авторизоваться" at bounding box center [716, 413] width 121 height 26
